Goal: Find specific page/section: Find specific page/section

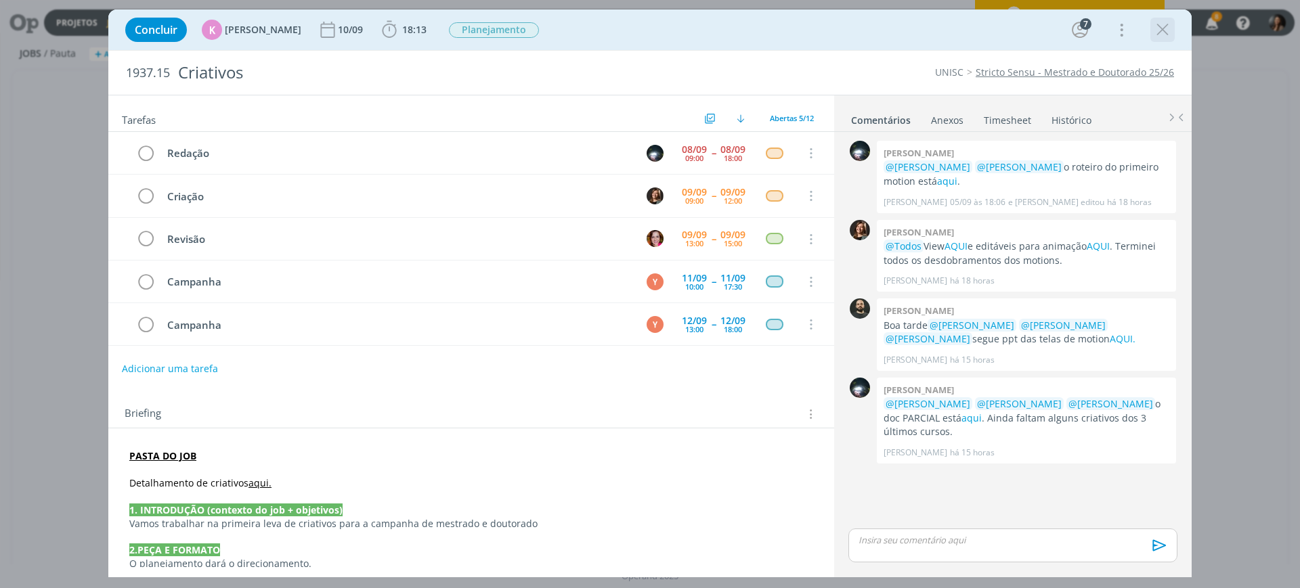
click at [1162, 32] on icon "dialog" at bounding box center [1162, 30] width 20 height 20
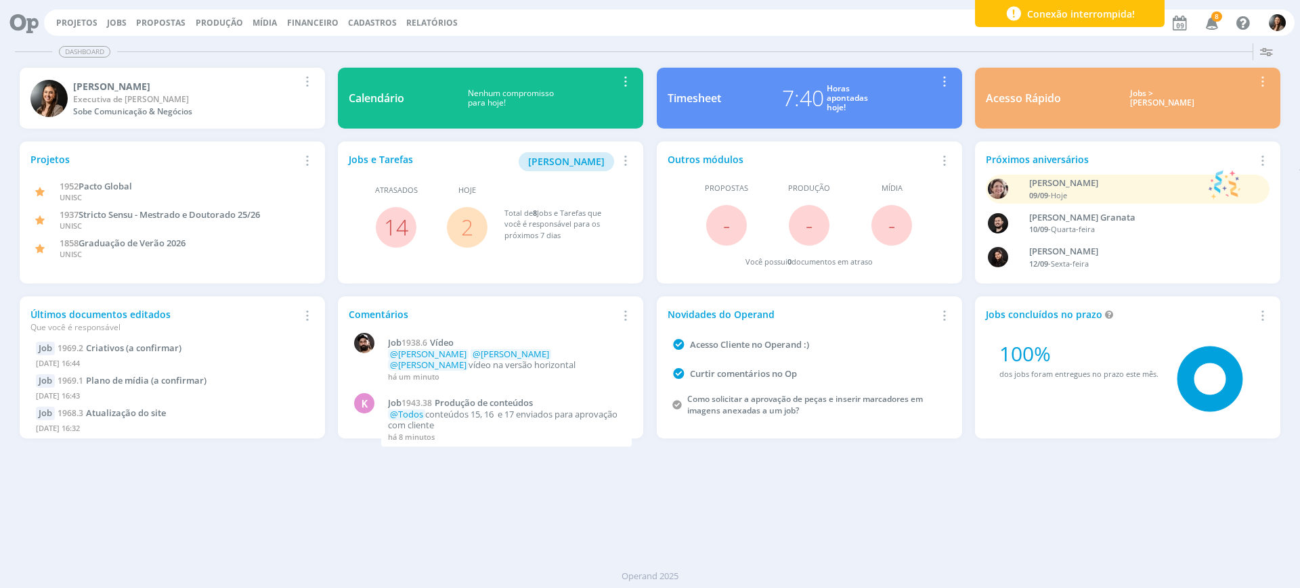
click at [23, 17] on icon at bounding box center [19, 22] width 28 height 26
click at [32, 19] on icon at bounding box center [19, 22] width 28 height 26
click at [81, 20] on link "Projetos" at bounding box center [76, 23] width 41 height 12
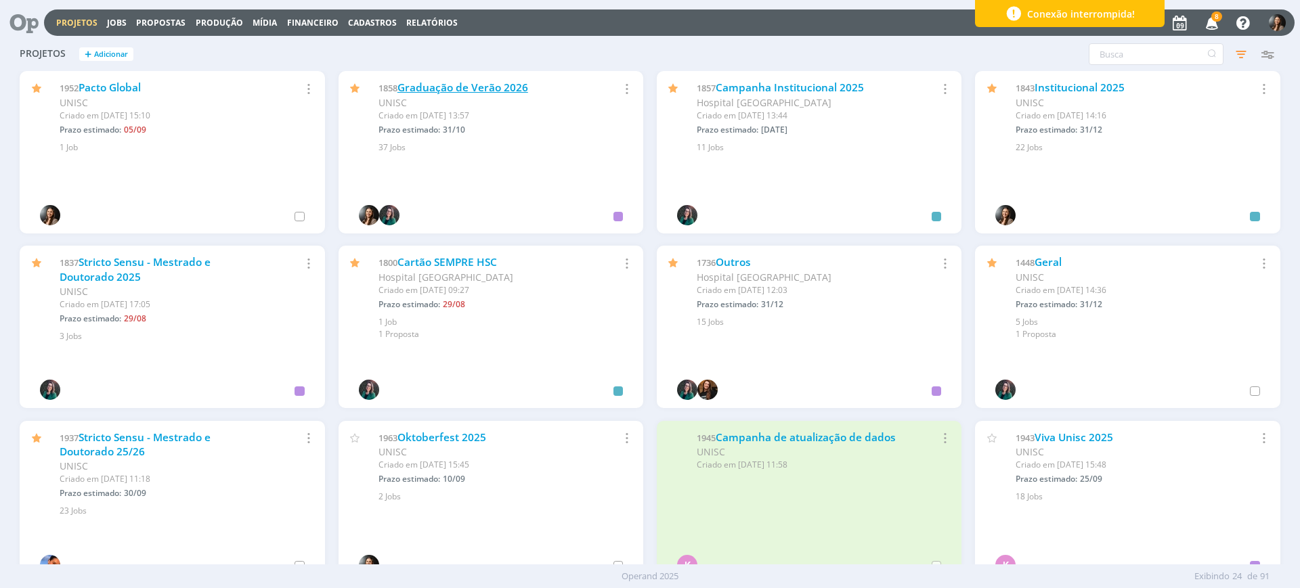
click at [490, 80] on div "1858 Graduação de Verão 2026 UNISC Criado em 04/02 às 13:57 Prazo estimado: 31/…" at bounding box center [490, 112] width 305 height 83
click at [491, 88] on link "Graduação de Verão 2026" at bounding box center [462, 88] width 131 height 14
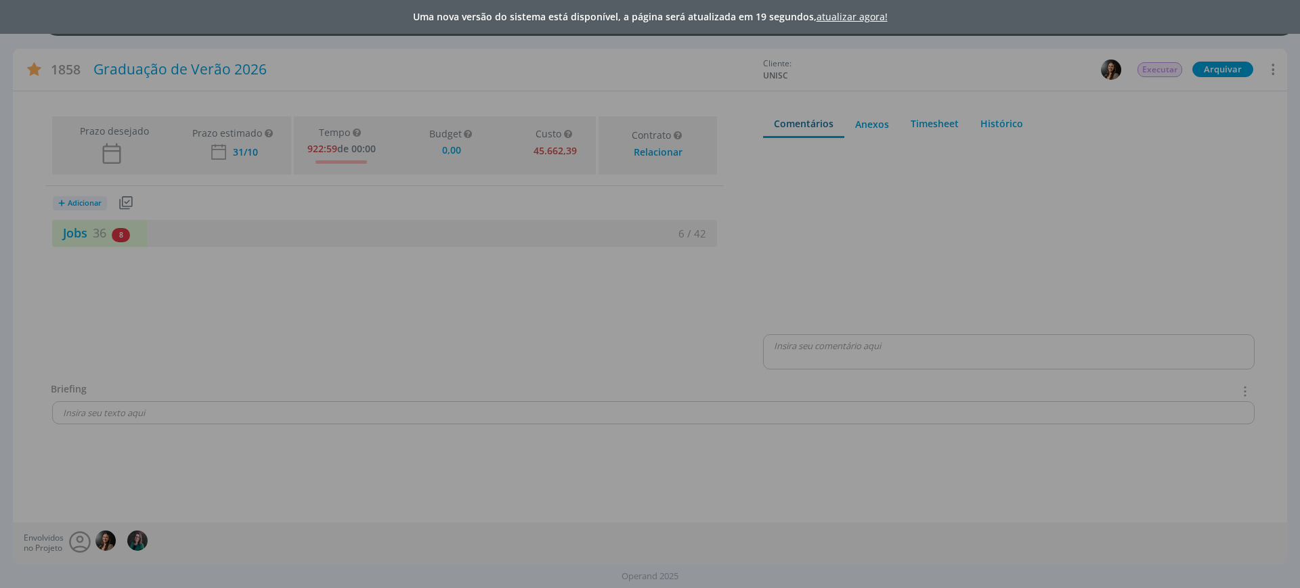
type input "0,00"
click at [868, 18] on link "atualizar agora!" at bounding box center [851, 16] width 71 height 13
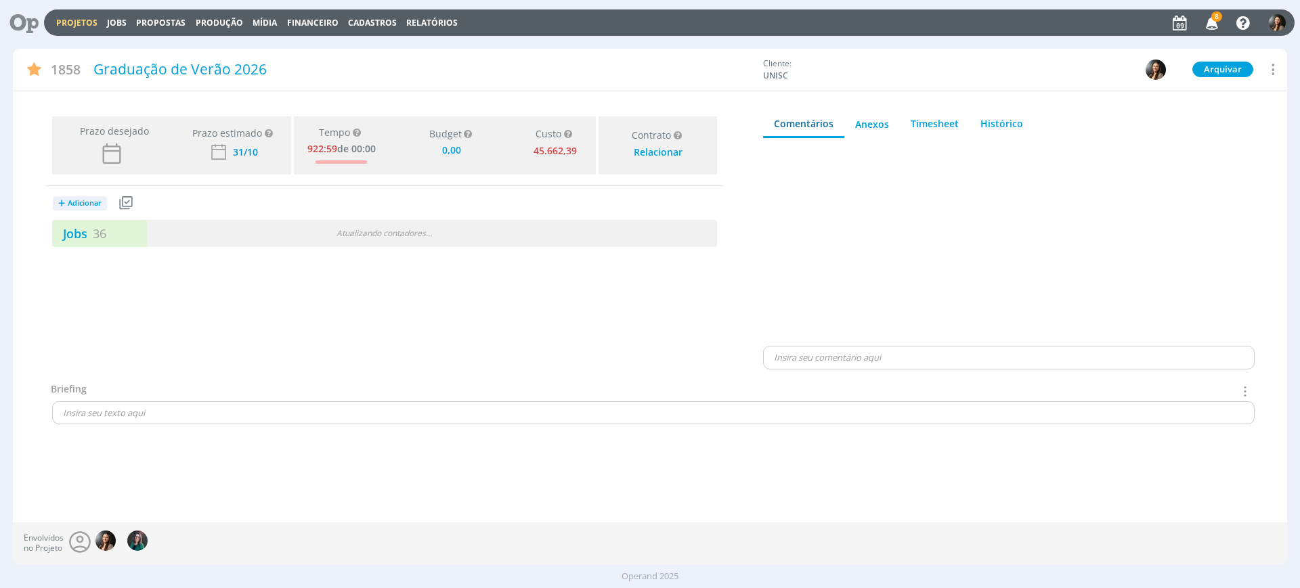
type input "0,00"
click at [547, 228] on div "Jobs 36 Atualizando contadores . . ." at bounding box center [384, 233] width 665 height 27
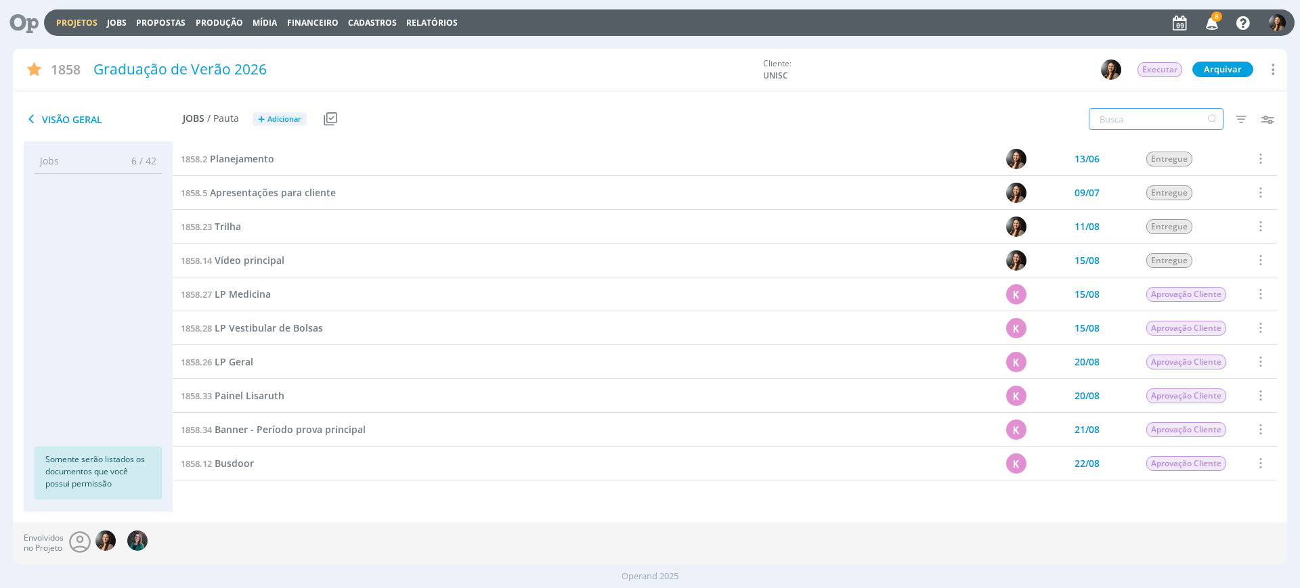
click at [1137, 111] on input "text" at bounding box center [1155, 119] width 135 height 22
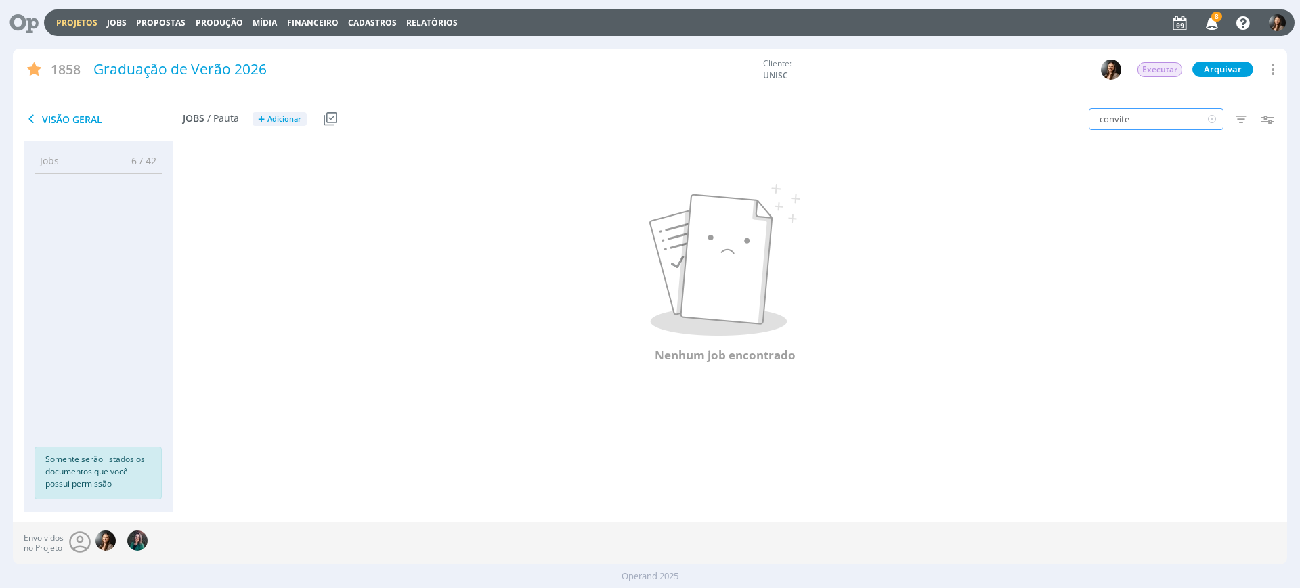
drag, startPoint x: 1145, startPoint y: 122, endPoint x: 1097, endPoint y: 112, distance: 49.1
click at [1097, 112] on input "convite" at bounding box center [1155, 119] width 135 height 22
click at [1238, 123] on icon "button" at bounding box center [1241, 119] width 24 height 24
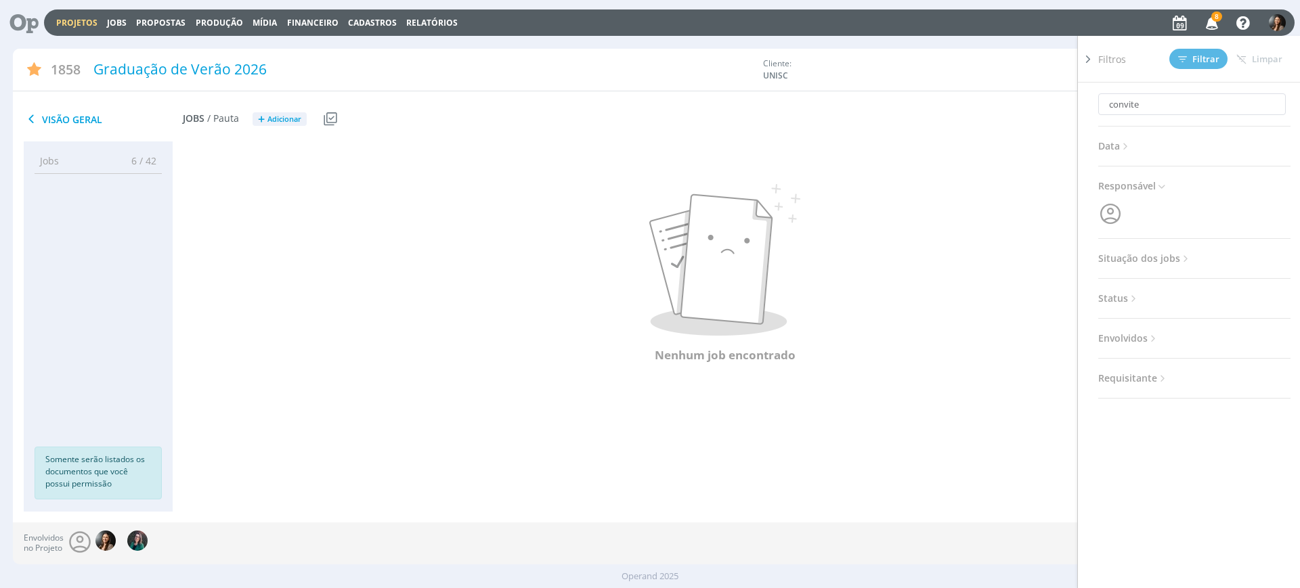
click at [1153, 259] on span "Situação dos jobs" at bounding box center [1144, 259] width 93 height 18
click at [1189, 288] on span at bounding box center [1185, 295] width 27 height 14
click at [1190, 56] on span "Filtrar" at bounding box center [1198, 59] width 41 height 9
click at [1093, 53] on icon at bounding box center [1088, 59] width 14 height 14
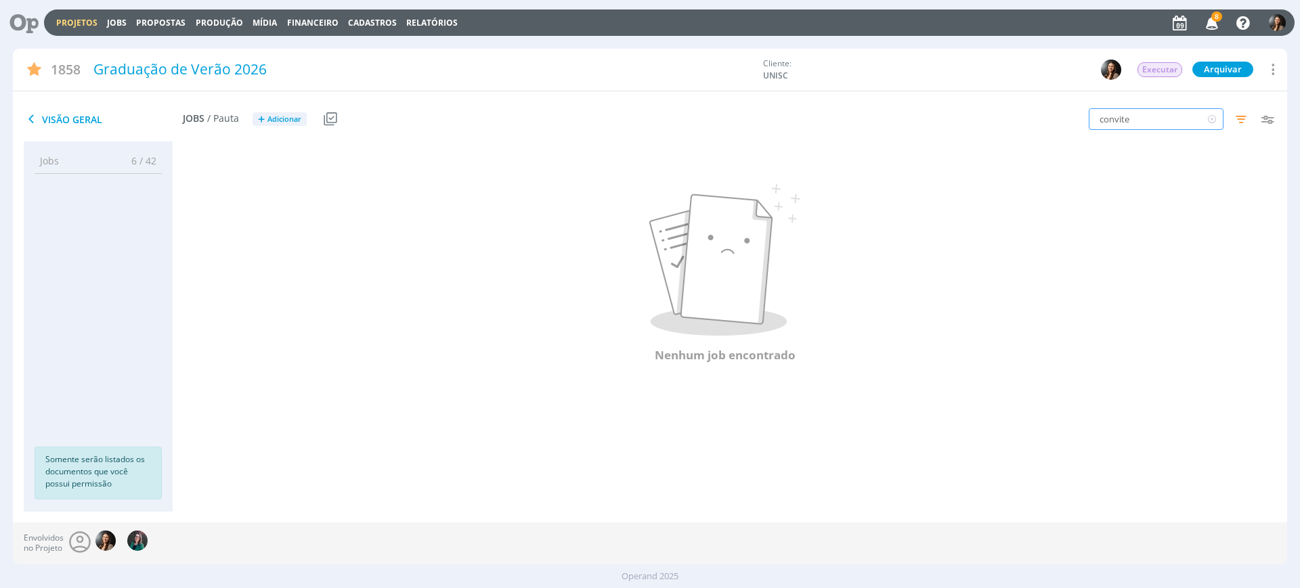
click at [1149, 116] on input "convite" at bounding box center [1155, 119] width 135 height 22
type input "c"
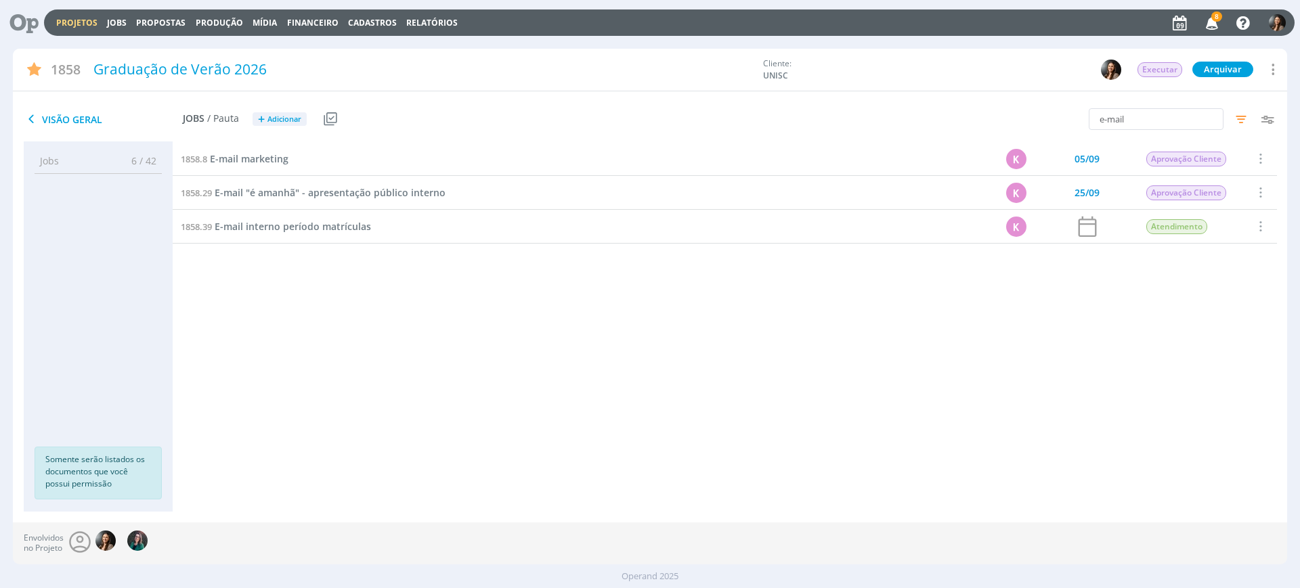
drag, startPoint x: 353, startPoint y: 339, endPoint x: 293, endPoint y: 214, distance: 139.0
click at [346, 326] on div "1858.2 Planejamento 13/06 Entregue Selecionar Concluir Cancelar Iniciar timeshe…" at bounding box center [725, 313] width 1104 height 343
drag, startPoint x: 1147, startPoint y: 118, endPoint x: 1002, endPoint y: 110, distance: 145.8
click at [1002, 110] on div "e-mail Filtros Filtrar Limpar e-mail Data Personalizado a Responsável Situação …" at bounding box center [1074, 120] width 424 height 34
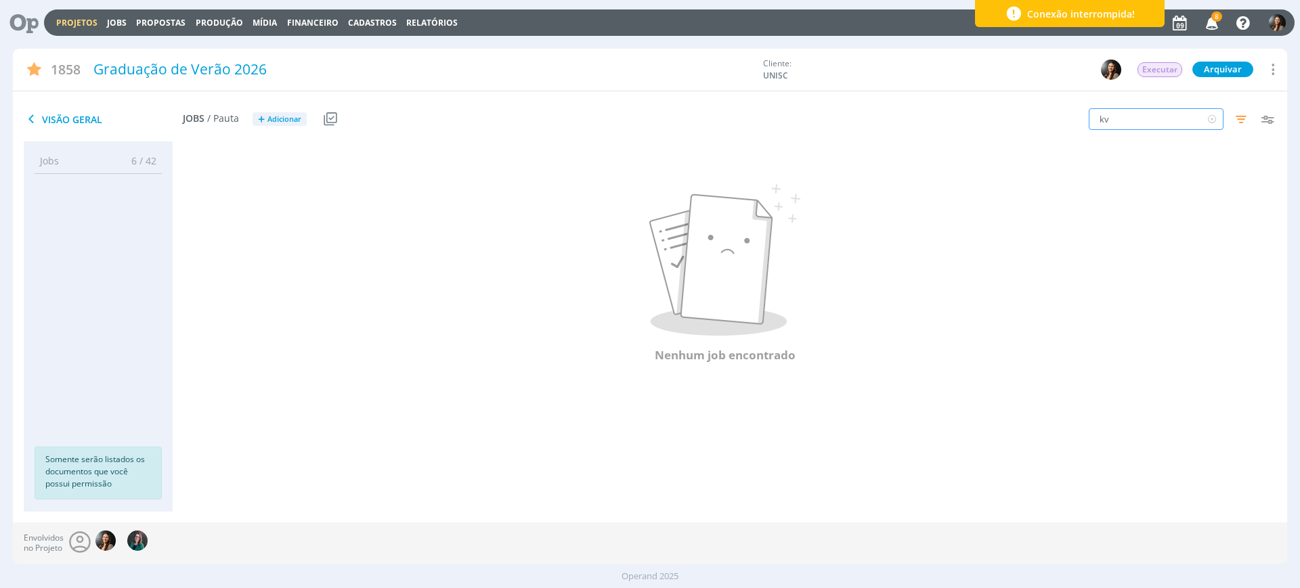
type input "k"
type input "identidade"
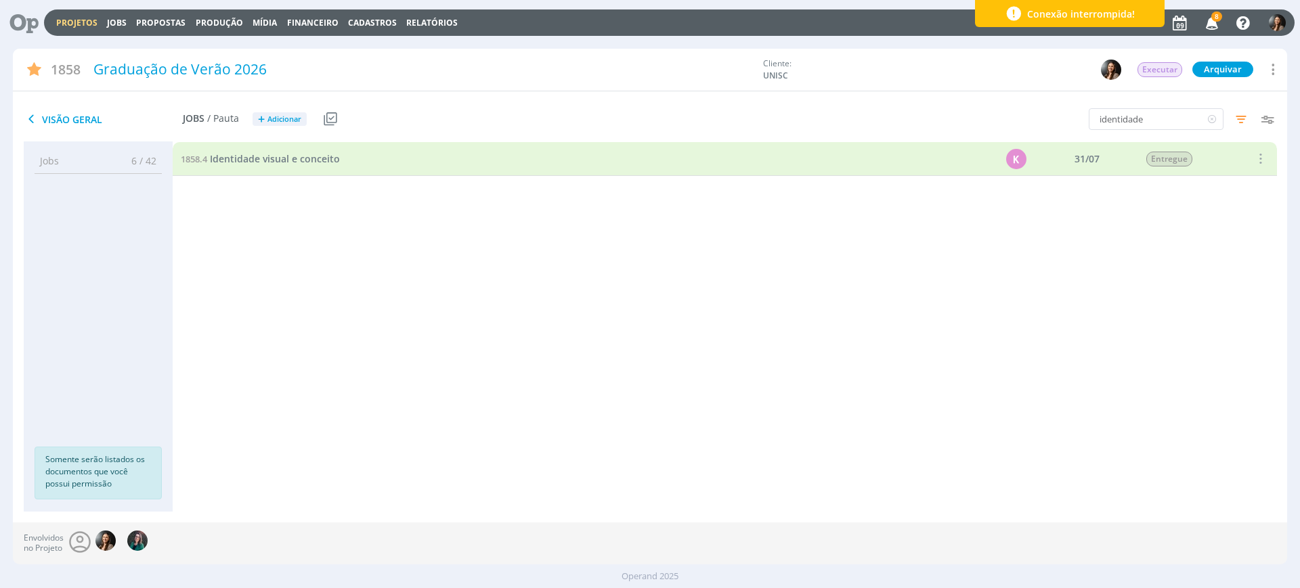
drag, startPoint x: 258, startPoint y: 148, endPoint x: 267, endPoint y: 160, distance: 15.4
click at [257, 148] on div "1858.4 Identidade visual e conceito" at bounding box center [532, 158] width 718 height 33
click at [269, 161] on span "Identidade visual e conceito" at bounding box center [275, 158] width 130 height 13
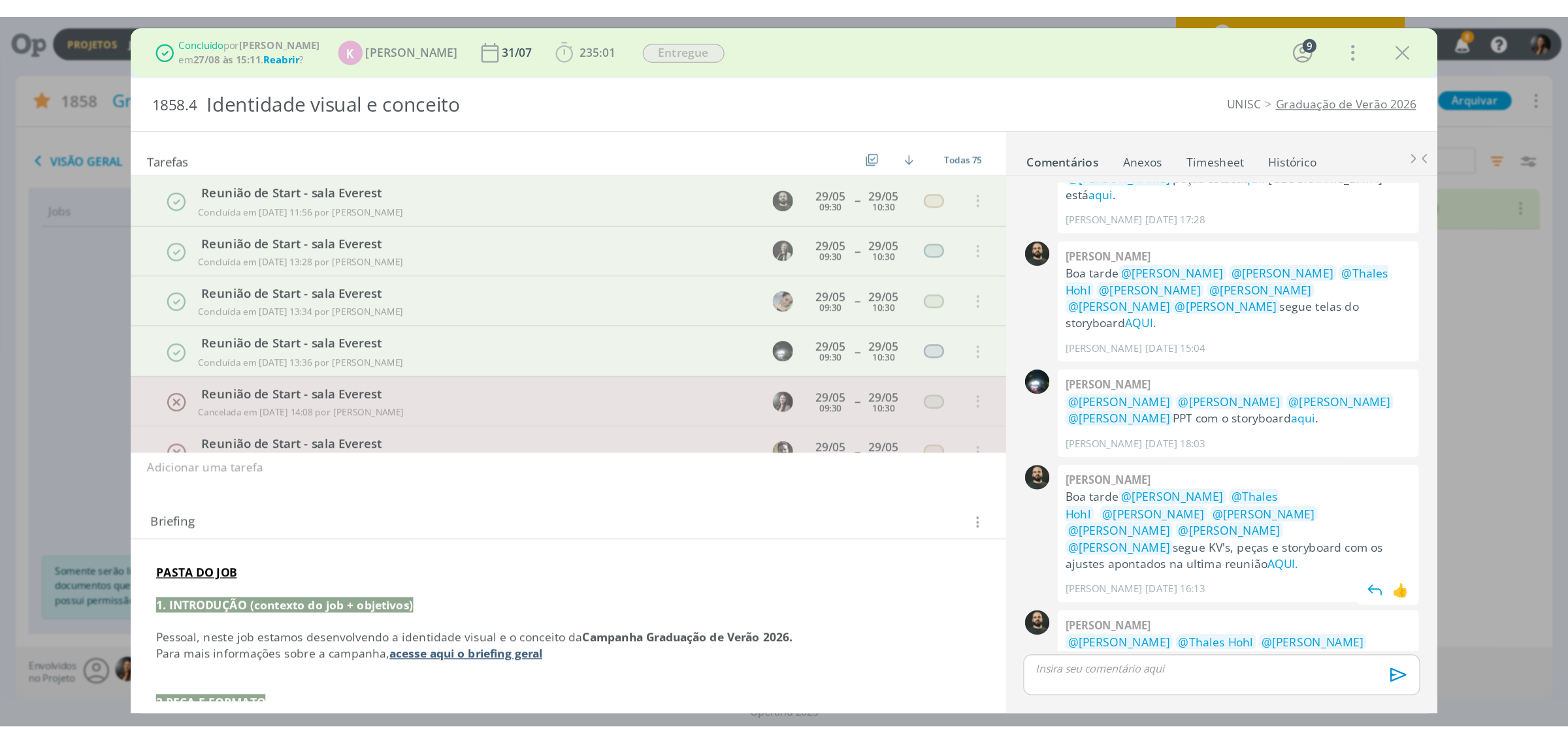
scroll to position [185, 0]
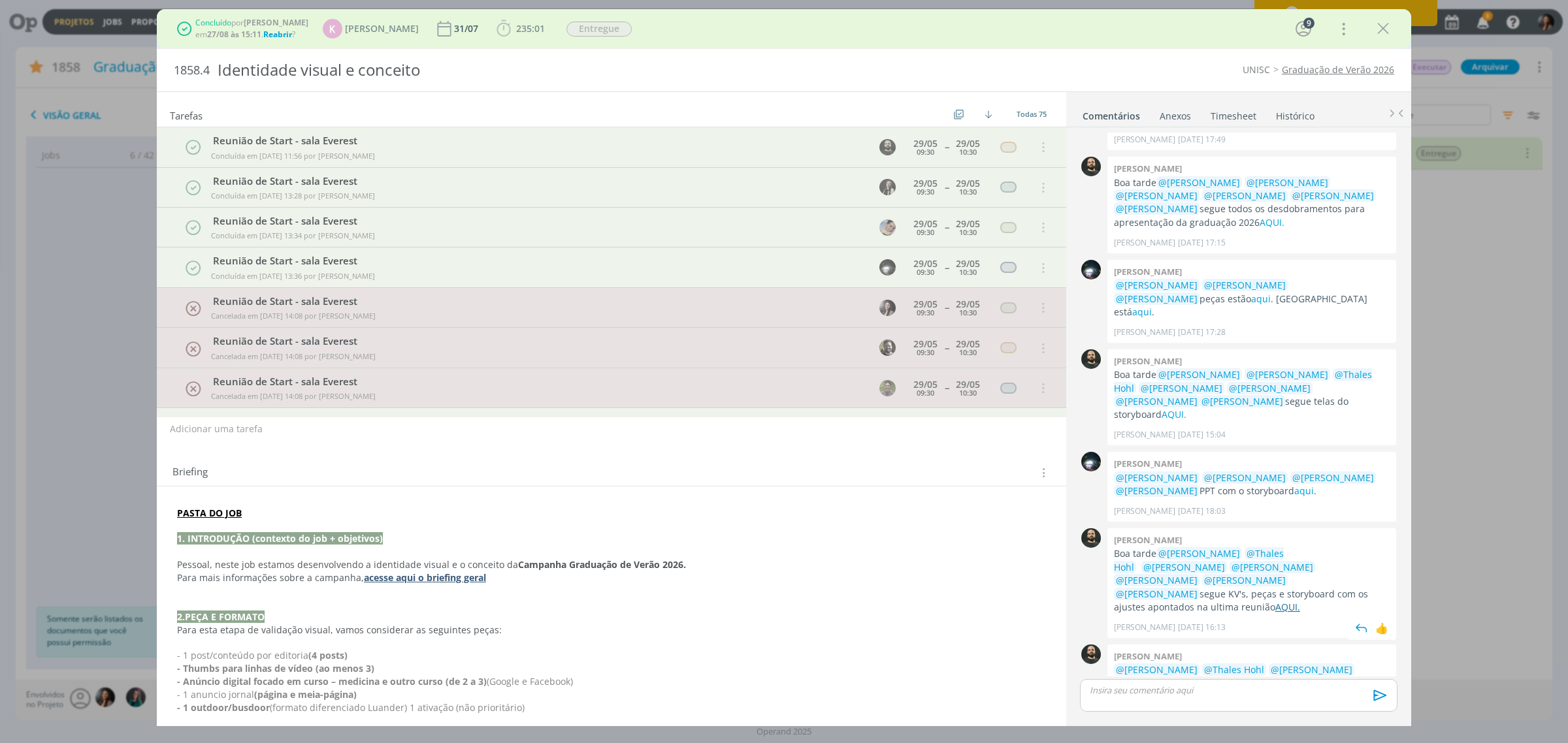
click at [1253, 567] on link "AQUI." at bounding box center [1287, 607] width 25 height 13
click at [1177, 567] on link "AQUI." at bounding box center [1166, 710] width 25 height 13
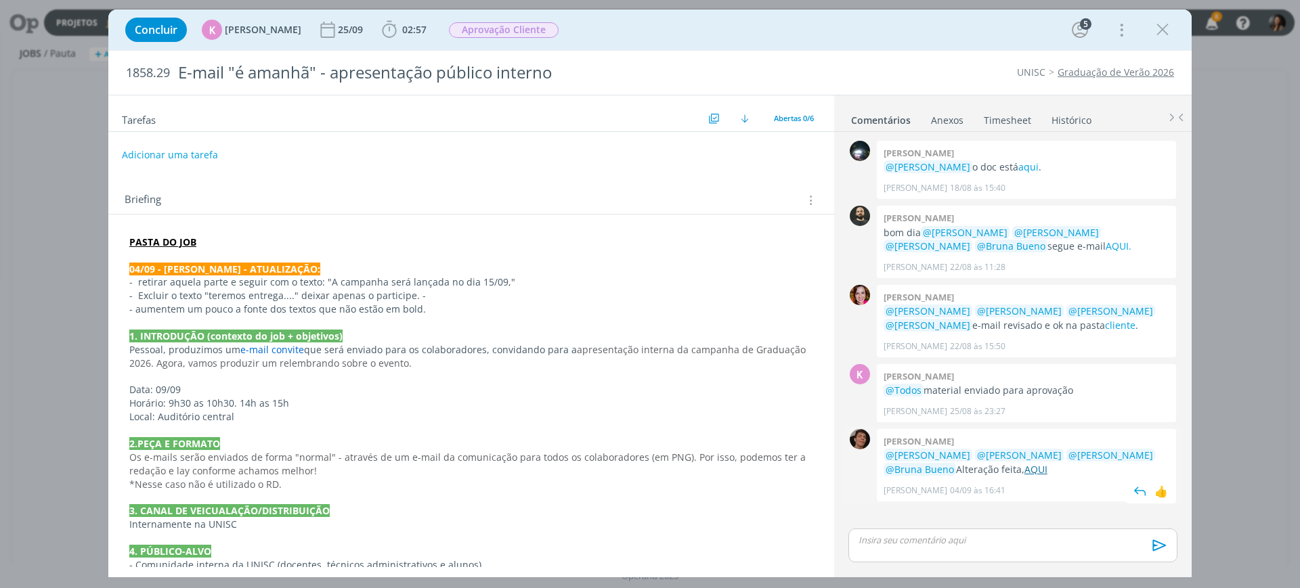
click at [1024, 471] on link "AQUI" at bounding box center [1035, 469] width 23 height 13
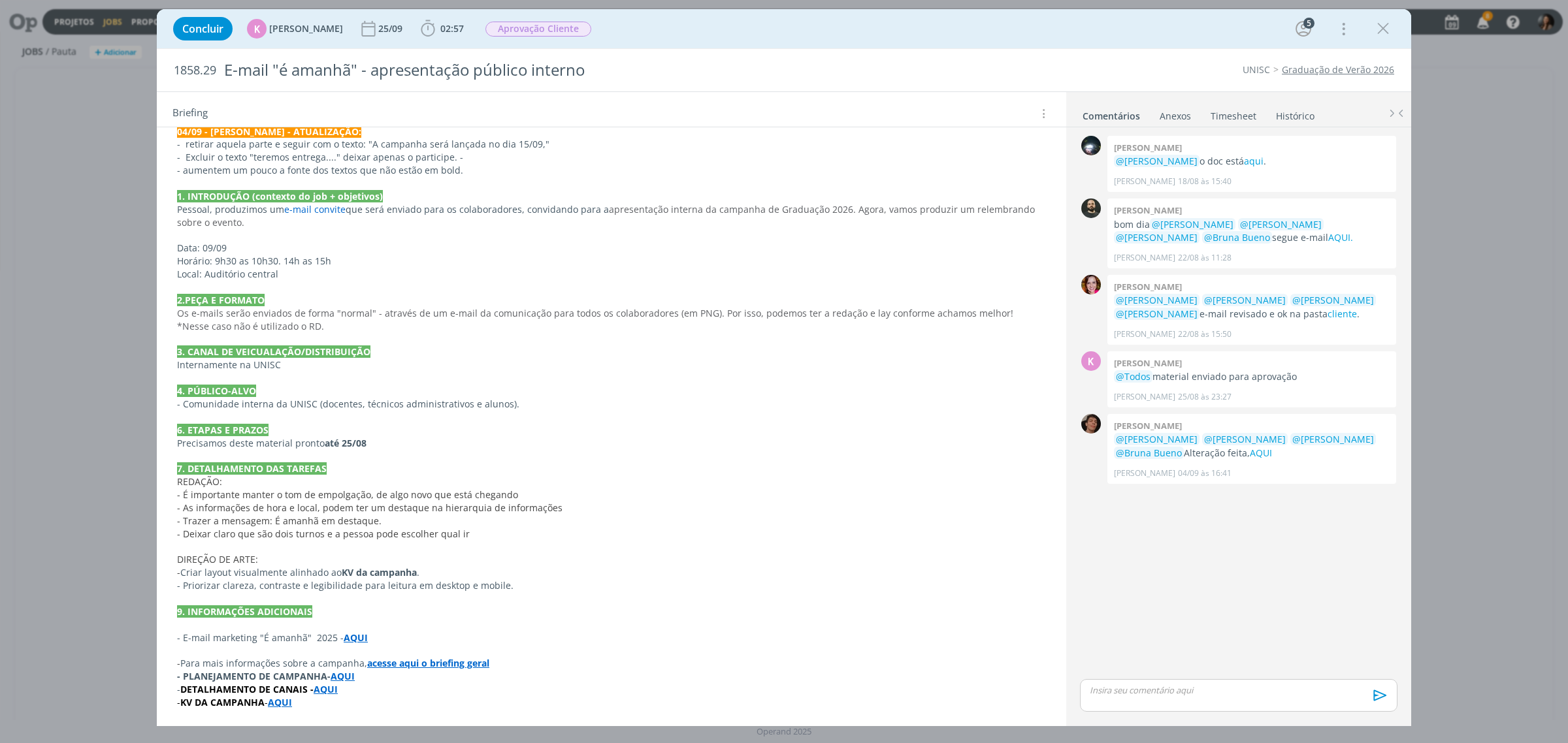
scroll to position [134, 0]
